Goal: Navigation & Orientation: Find specific page/section

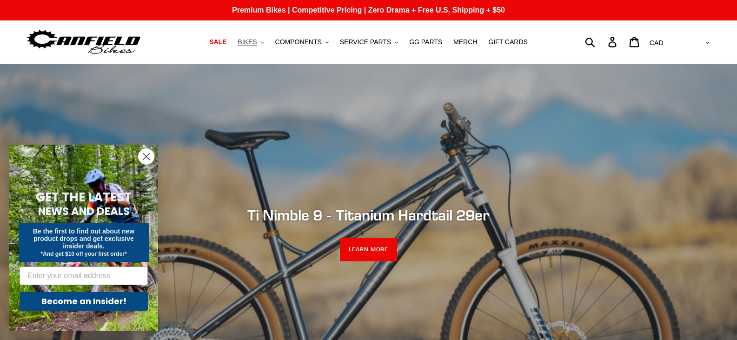
click at [254, 45] on span "BIKES" at bounding box center [247, 42] width 19 height 8
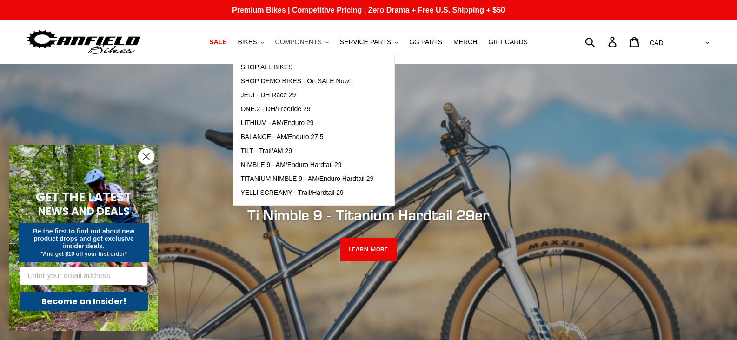
click at [299, 42] on span "COMPONENTS" at bounding box center [298, 42] width 47 height 8
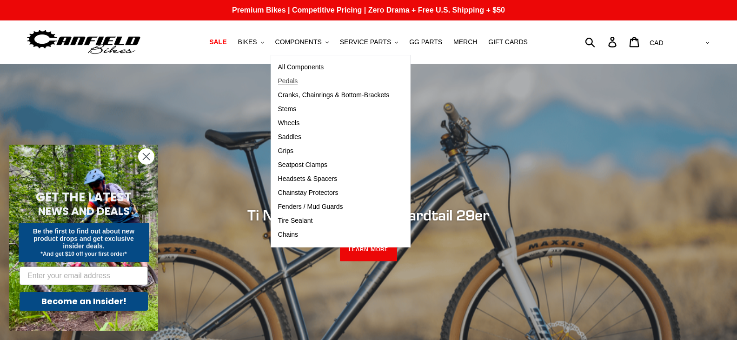
click at [298, 79] on span "Pedals" at bounding box center [288, 81] width 20 height 8
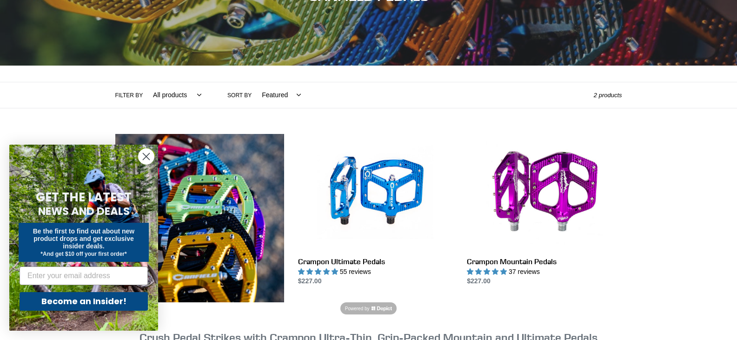
scroll to position [140, 0]
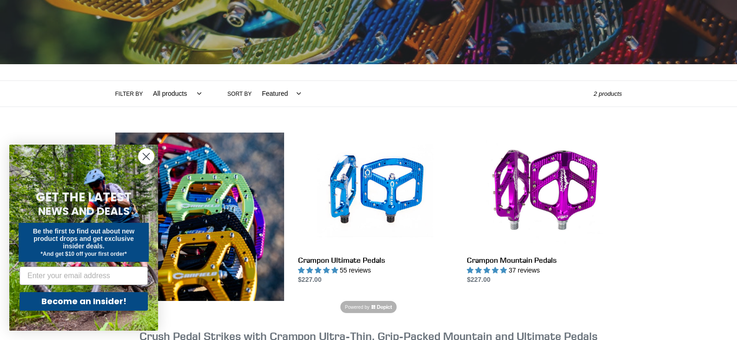
click at [151, 154] on circle "Close dialog" at bounding box center [146, 156] width 15 height 15
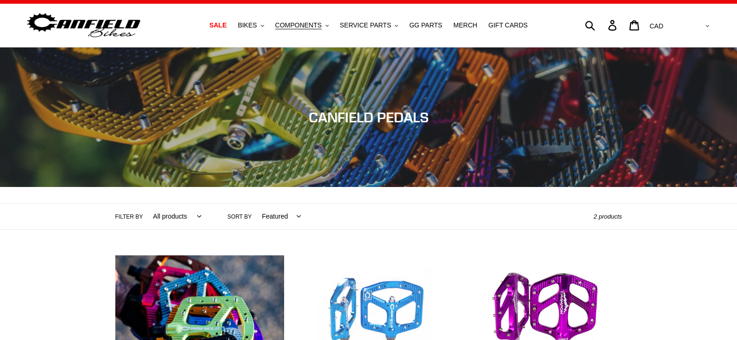
scroll to position [0, 0]
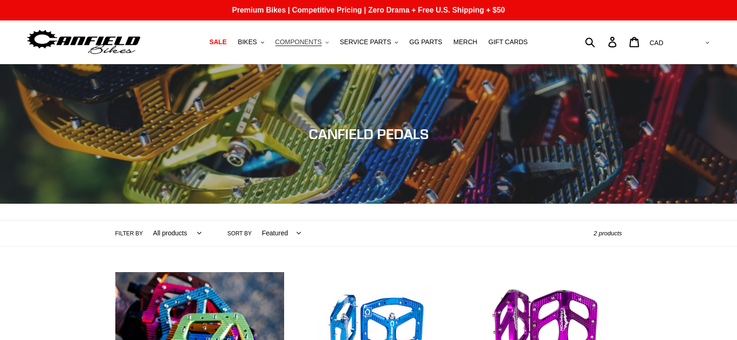
click at [328, 44] on button "COMPONENTS .cls-1{fill:#231f20}" at bounding box center [302, 42] width 63 height 13
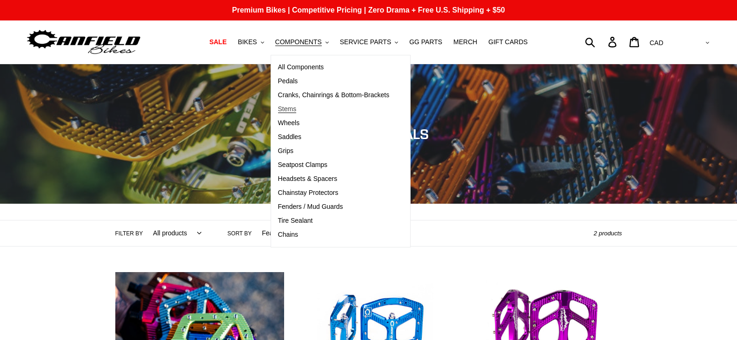
click at [297, 110] on span "Stems" at bounding box center [287, 109] width 19 height 8
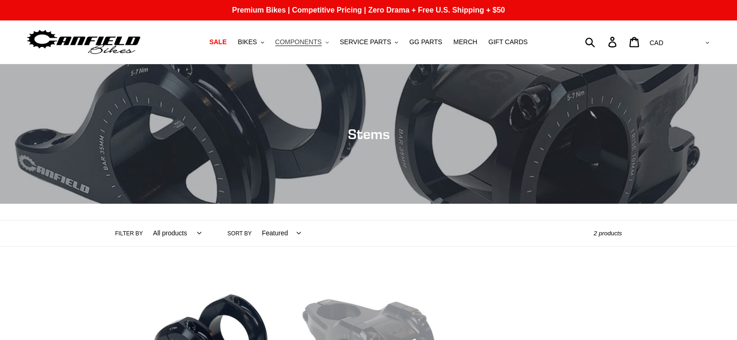
click at [330, 47] on button "COMPONENTS .cls-1{fill:#231f20}" at bounding box center [302, 42] width 63 height 13
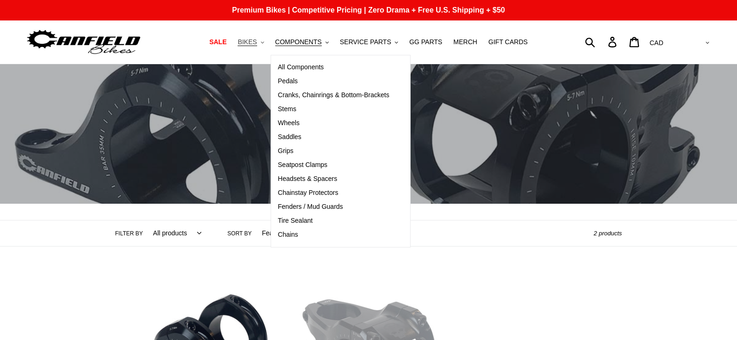
click at [268, 44] on button "BIKES .cls-1{fill:#231f20}" at bounding box center [250, 42] width 35 height 13
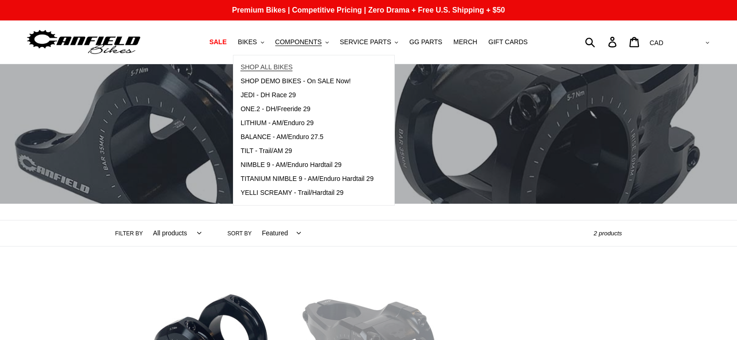
click at [267, 69] on span "SHOP ALL BIKES" at bounding box center [266, 67] width 52 height 8
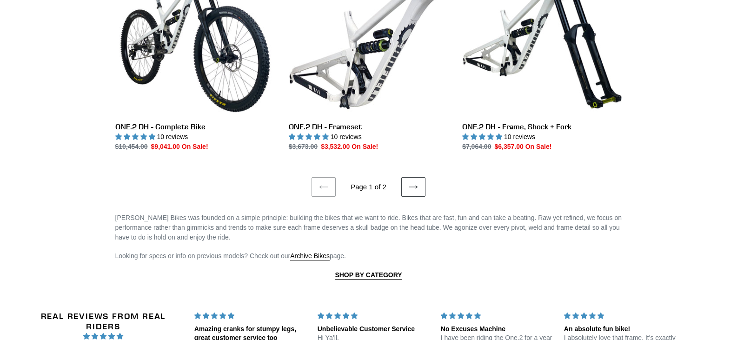
scroll to position [1814, 0]
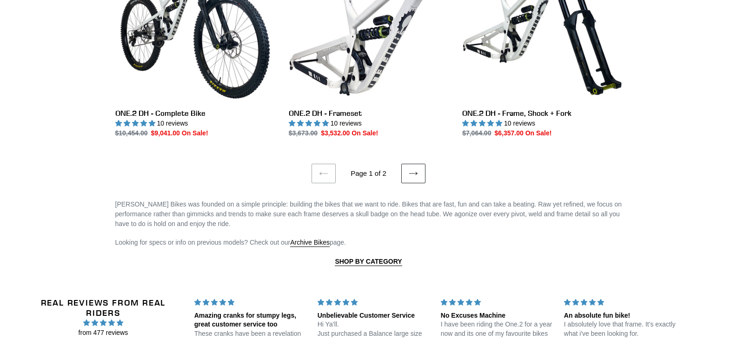
click at [425, 172] on link "Next page" at bounding box center [413, 174] width 24 height 20
